Goal: Task Accomplishment & Management: Complete application form

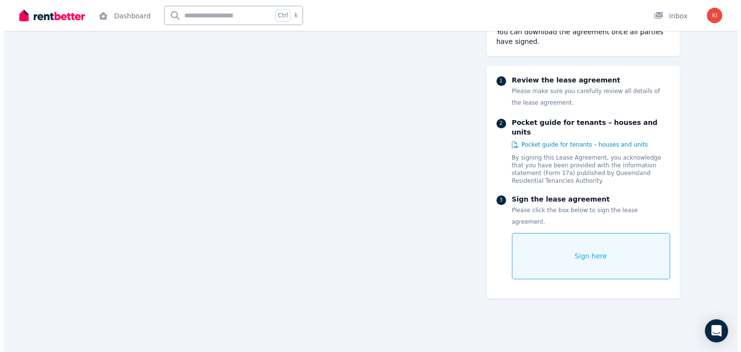
scroll to position [8055, 0]
click at [632, 233] on div "Sign here" at bounding box center [587, 256] width 158 height 46
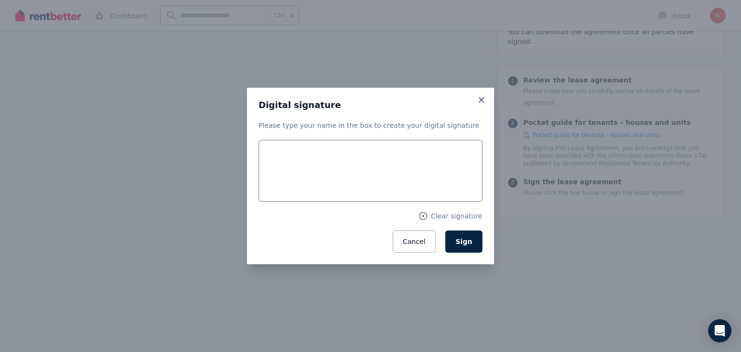
scroll to position [8064, 0]
click at [338, 129] on p "Please type your name in the box to create your digital signature" at bounding box center [371, 126] width 224 height 10
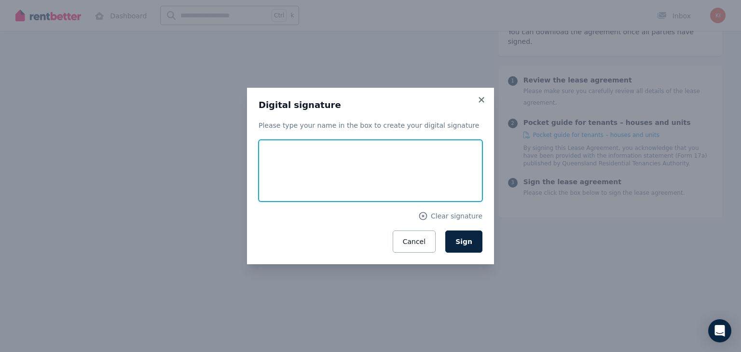
click at [339, 145] on input "text" at bounding box center [371, 171] width 224 height 62
type input "**********"
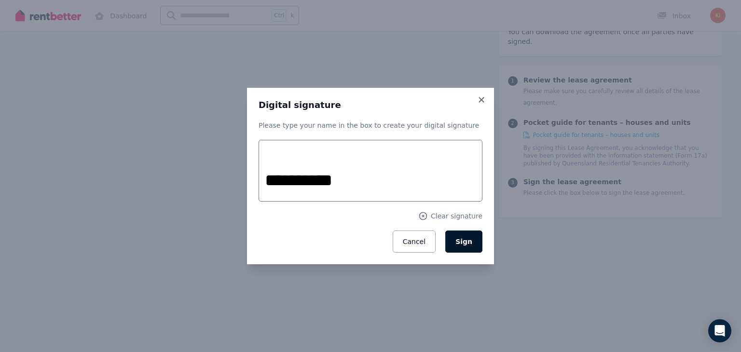
click at [463, 242] on span "Sign" at bounding box center [464, 242] width 17 height 8
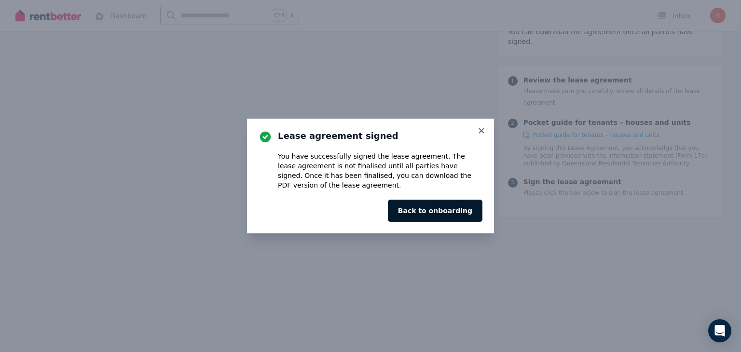
click at [446, 211] on button "Back to onboarding" at bounding box center [435, 211] width 95 height 22
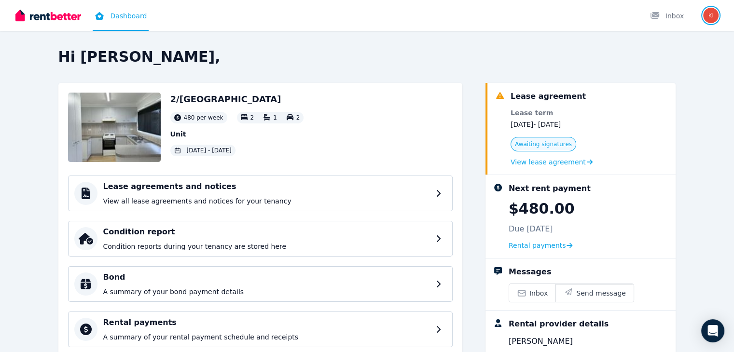
click at [712, 14] on img "button" at bounding box center [710, 15] width 15 height 15
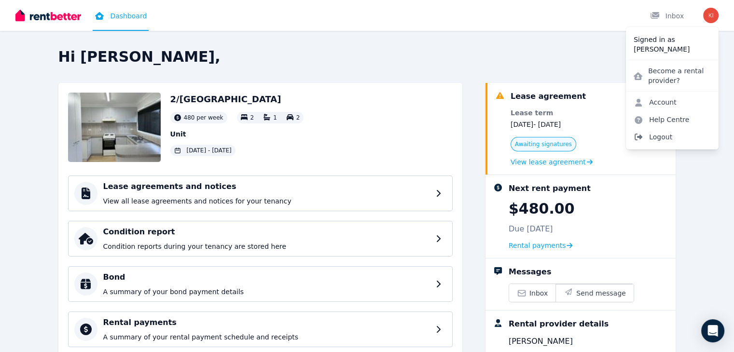
click at [670, 135] on span "Logout" at bounding box center [672, 136] width 93 height 17
